Goal: Information Seeking & Learning: Understand process/instructions

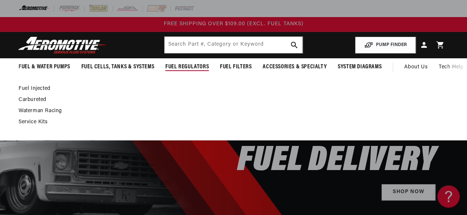
click at [36, 99] on link "Carbureted" at bounding box center [230, 100] width 422 height 7
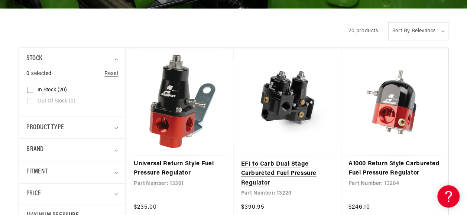
click at [253, 170] on link "EFI to Carb Dual Stage Carbureted Fuel Pressure Regulator" at bounding box center [287, 174] width 93 height 29
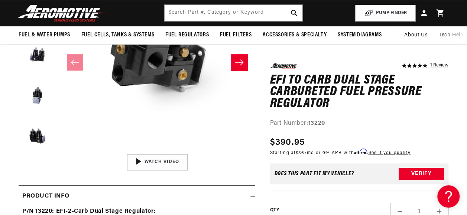
scroll to position [74, 0]
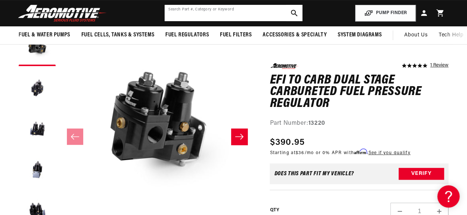
click at [206, 9] on input "text" at bounding box center [233, 13] width 137 height 16
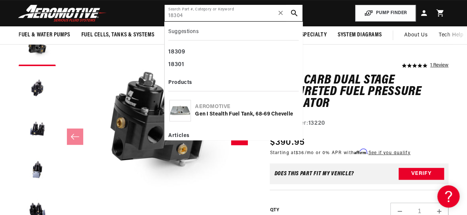
type input "18304"
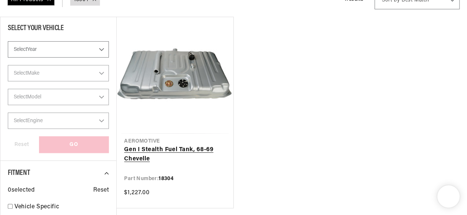
click at [174, 148] on link "Gen I Stealth Fuel Tank, 68-69 Chevelle" at bounding box center [174, 154] width 101 height 19
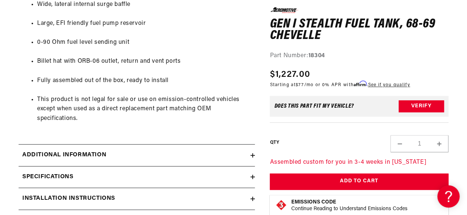
scroll to position [557, 0]
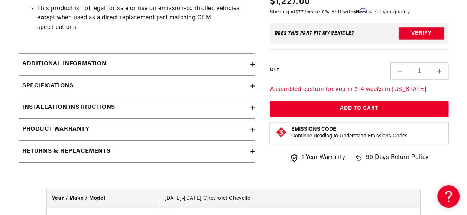
click at [79, 63] on h2 "Additional information" at bounding box center [64, 64] width 84 height 10
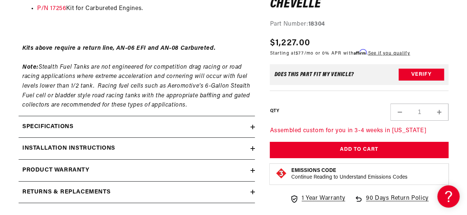
scroll to position [1263, 0]
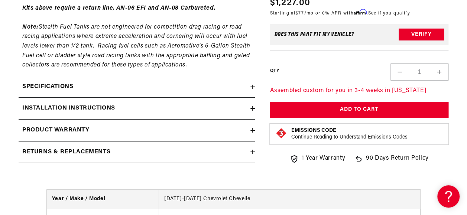
click at [56, 87] on h2 "Specifications" at bounding box center [47, 87] width 51 height 10
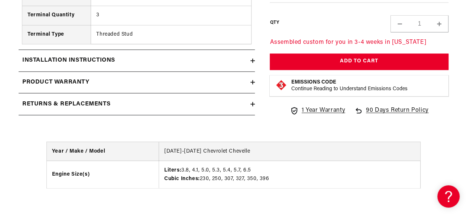
scroll to position [2006, 0]
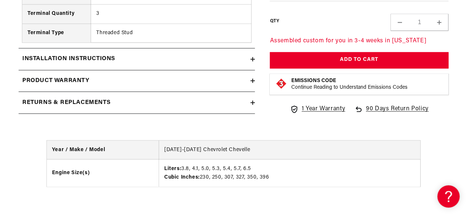
click at [85, 64] on h2 "Installation Instructions" at bounding box center [68, 59] width 93 height 10
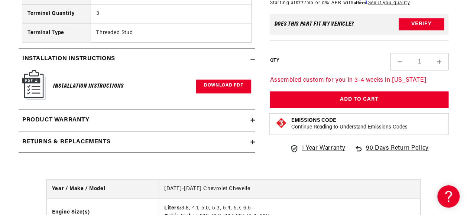
click at [244, 89] on link "Download PDF" at bounding box center [223, 87] width 55 height 14
